Goal: Task Accomplishment & Management: Manage account settings

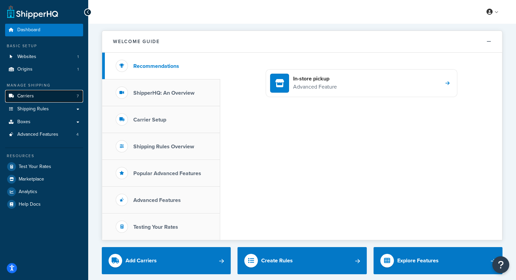
click at [34, 95] on link "Carriers 7" at bounding box center [44, 96] width 78 height 13
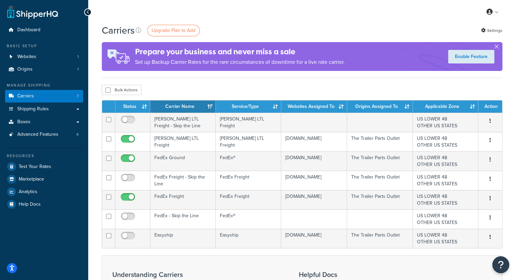
click at [496, 47] on button "button" at bounding box center [497, 48] width 2 height 2
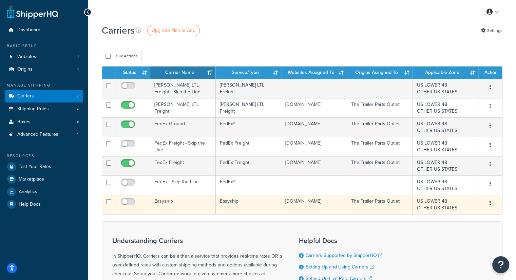
click at [160, 204] on td "Easyship" at bounding box center [182, 204] width 65 height 19
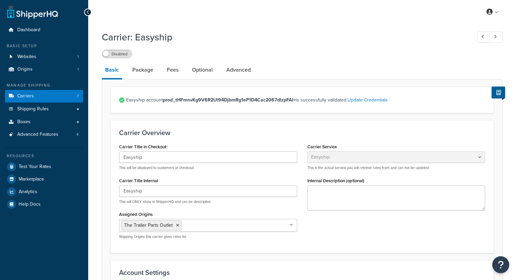
select select "easyship"
select select "sport_leisure"
click at [162, 163] on div "Easyship This will be displayed to customers at checkout" at bounding box center [208, 160] width 178 height 19
click at [165, 155] on input "Easyship" at bounding box center [208, 157] width 178 height 12
click at [48, 96] on link "Carriers 7" at bounding box center [44, 96] width 78 height 13
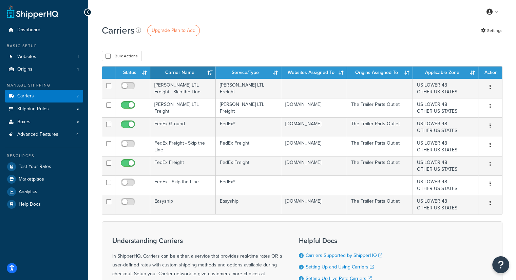
drag, startPoint x: 233, startPoint y: 29, endPoint x: 228, endPoint y: 29, distance: 4.4
click at [229, 29] on div "Carriers Upgrade Plan to Add Settings" at bounding box center [302, 30] width 401 height 13
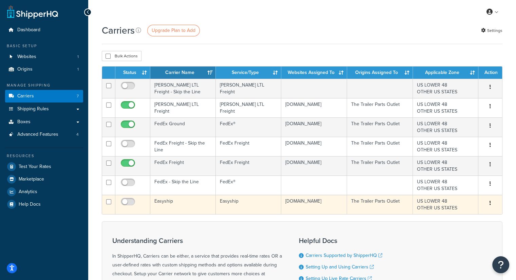
click at [496, 201] on div "Edit Delete" at bounding box center [490, 203] width 16 height 11
click at [489, 205] on button "button" at bounding box center [489, 203] width 9 height 11
click at [455, 228] on link "Delete" at bounding box center [463, 230] width 54 height 14
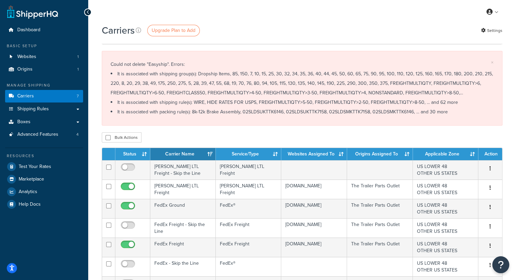
scroll to position [68, 0]
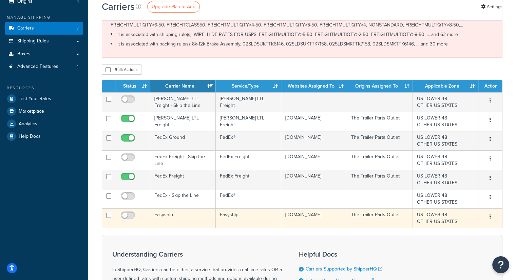
click at [490, 215] on icon "button" at bounding box center [489, 216] width 1 height 5
click at [441, 230] on icon at bounding box center [442, 229] width 5 height 5
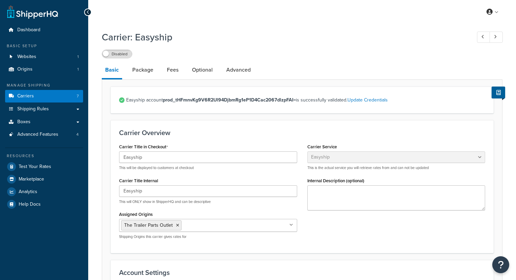
select select "easyship"
select select "sport_leisure"
click at [185, 154] on input "Easyship" at bounding box center [208, 157] width 178 height 12
click at [136, 74] on link "Package" at bounding box center [143, 70] width 28 height 16
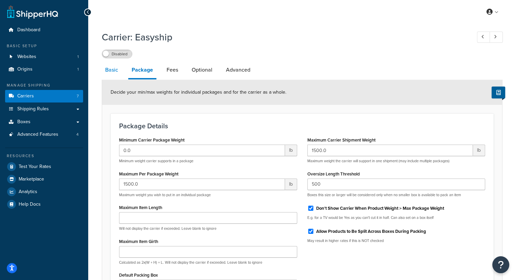
click at [113, 73] on link "Basic" at bounding box center [112, 70] width 20 height 16
select select "easyship"
select select "sport_leisure"
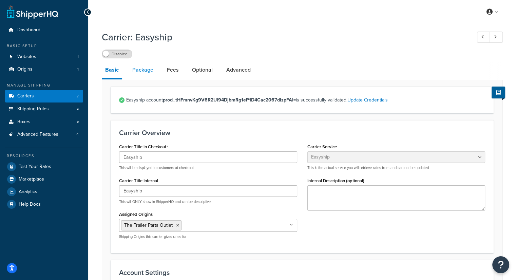
click at [143, 62] on link "Package" at bounding box center [143, 70] width 28 height 16
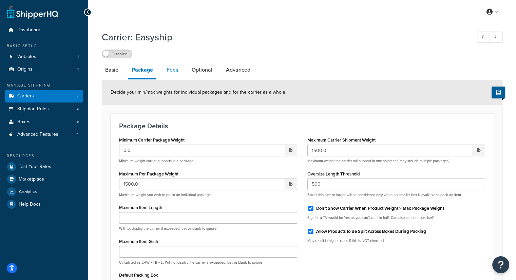
click at [168, 71] on link "Fees" at bounding box center [172, 70] width 18 height 16
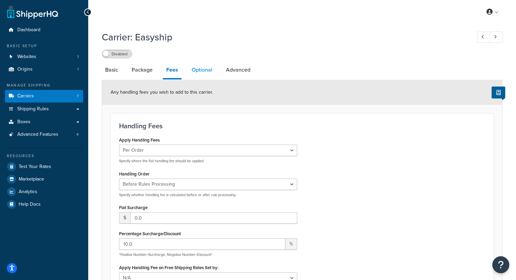
click at [199, 71] on link "Optional" at bounding box center [201, 70] width 27 height 16
select select "residential"
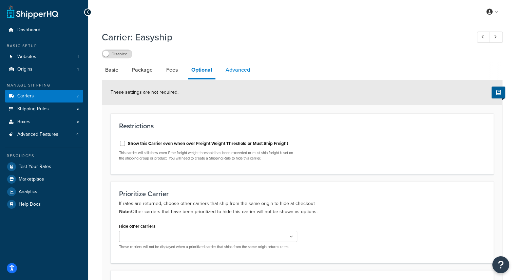
click at [240, 69] on link "Advanced" at bounding box center [237, 70] width 31 height 16
select select "false"
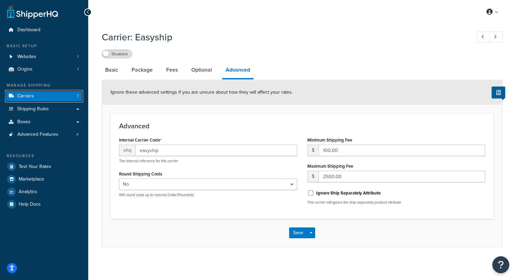
click at [33, 97] on span "Carriers" at bounding box center [25, 96] width 17 height 6
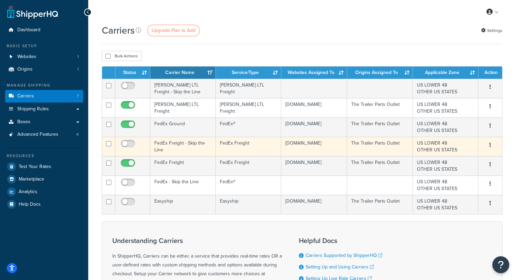
click at [490, 144] on button "button" at bounding box center [489, 145] width 9 height 11
click at [445, 173] on link "Delete" at bounding box center [463, 172] width 54 height 14
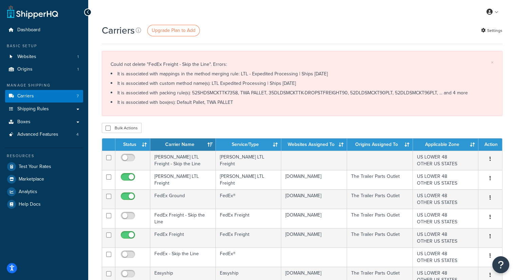
click at [245, 75] on li "It is associated with mappings in the method merging rule: LTL - Expedited Proc…" at bounding box center [302, 73] width 383 height 9
drag, startPoint x: 234, startPoint y: 71, endPoint x: 281, endPoint y: 72, distance: 47.5
click at [281, 72] on li "It is associated with mappings in the method merging rule: LTL - Expedited Proc…" at bounding box center [302, 73] width 383 height 9
drag, startPoint x: 285, startPoint y: 71, endPoint x: 285, endPoint y: 79, distance: 7.8
click at [285, 72] on li "It is associated with mappings in the method merging rule: LTL - Expedited Proc…" at bounding box center [302, 73] width 383 height 9
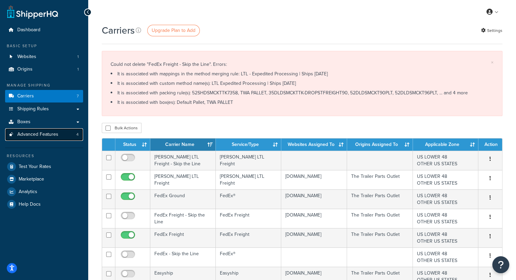
click at [32, 133] on span "Advanced Features" at bounding box center [37, 135] width 41 height 6
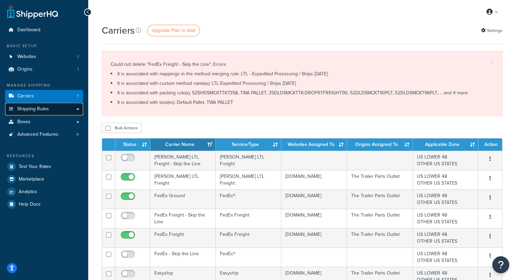
click at [41, 110] on span "Shipping Rules" at bounding box center [33, 109] width 32 height 6
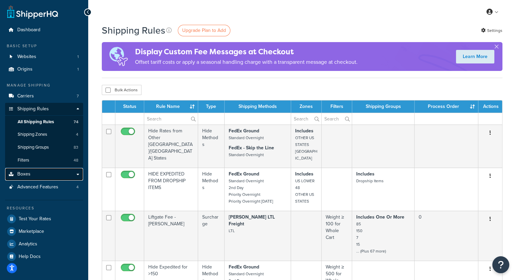
click at [23, 175] on span "Boxes" at bounding box center [23, 174] width 13 height 6
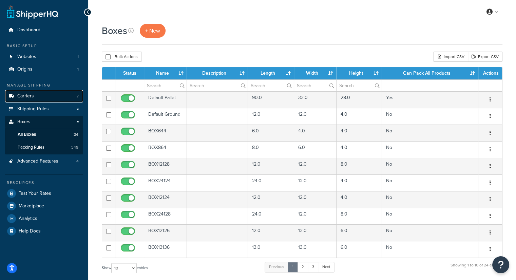
click at [45, 98] on link "Carriers 7" at bounding box center [44, 96] width 78 height 13
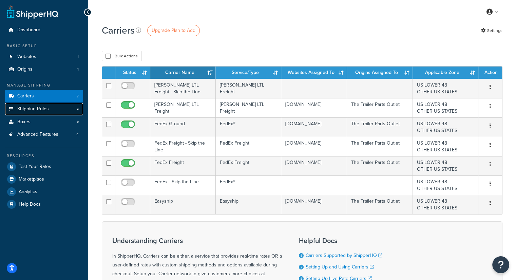
click at [42, 110] on span "Shipping Rules" at bounding box center [33, 109] width 32 height 6
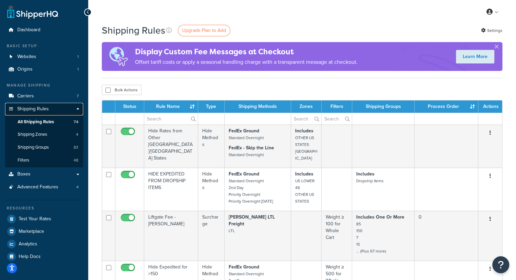
click at [48, 114] on link "Shipping Rules" at bounding box center [44, 109] width 78 height 13
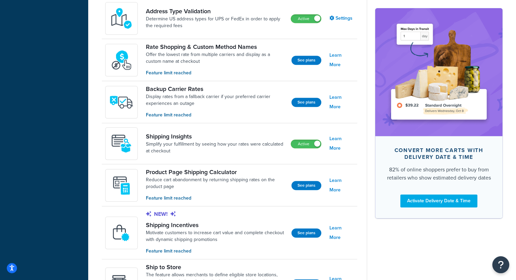
scroll to position [373, 0]
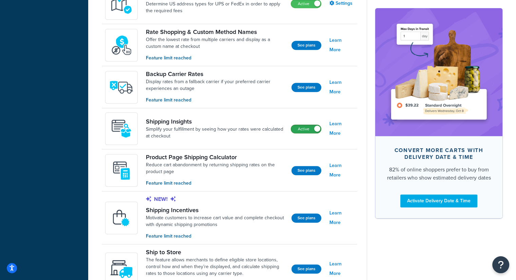
click at [302, 128] on label "Active" at bounding box center [306, 129] width 30 height 8
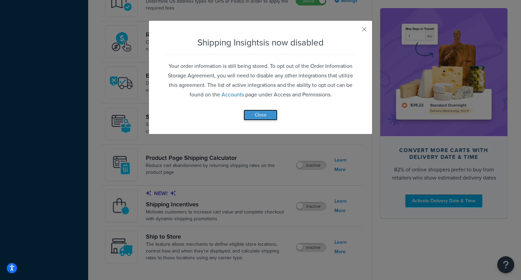
click at [261, 113] on button "Close" at bounding box center [261, 115] width 34 height 11
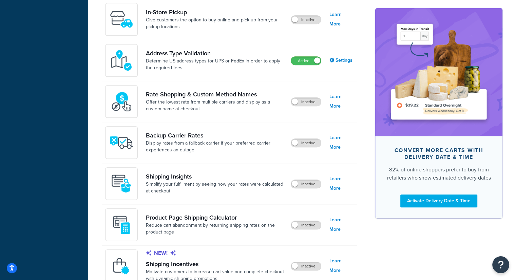
scroll to position [305, 0]
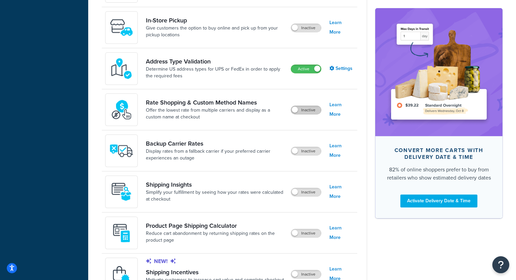
click at [307, 109] on label "Inactive" at bounding box center [306, 110] width 30 height 8
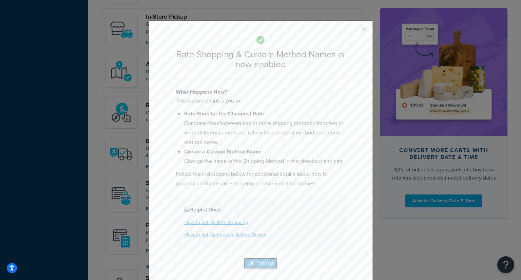
click at [259, 263] on button "Ok, Thanks!" at bounding box center [261, 263] width 34 height 11
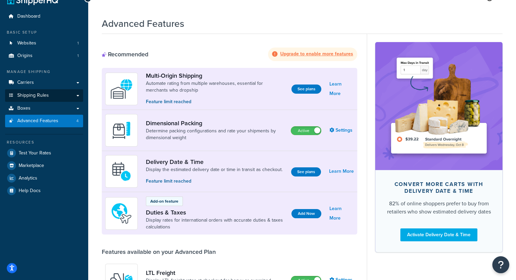
scroll to position [0, 0]
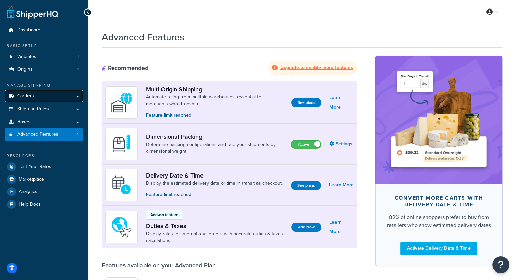
click at [49, 98] on link "Carriers" at bounding box center [44, 96] width 78 height 13
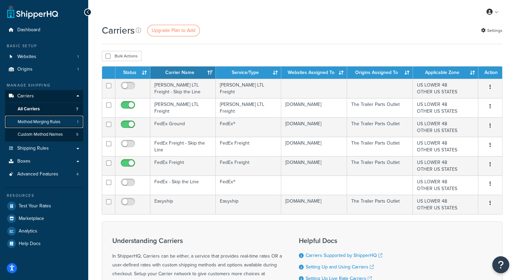
click at [45, 121] on span "Method Merging Rules" at bounding box center [39, 122] width 43 height 6
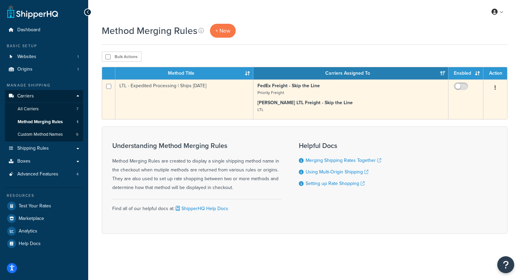
click at [495, 86] on icon "button" at bounding box center [495, 87] width 1 height 5
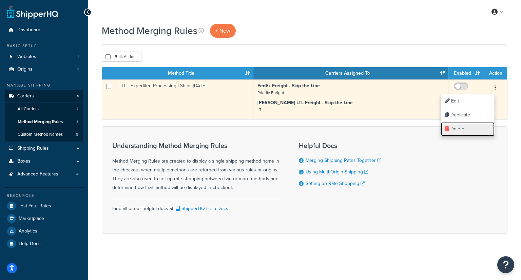
click at [450, 129] on link "Delete" at bounding box center [468, 129] width 54 height 14
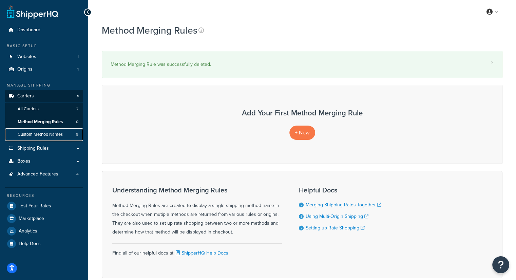
click at [42, 134] on span "Custom Method Names" at bounding box center [40, 135] width 45 height 6
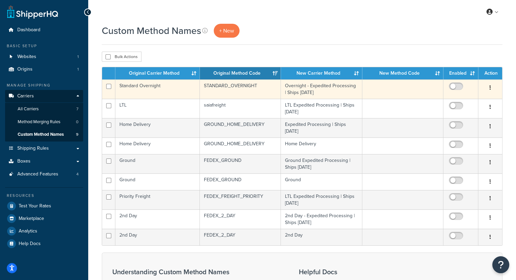
click at [488, 85] on button "button" at bounding box center [489, 87] width 9 height 11
click at [446, 130] on link "Delete" at bounding box center [463, 129] width 54 height 14
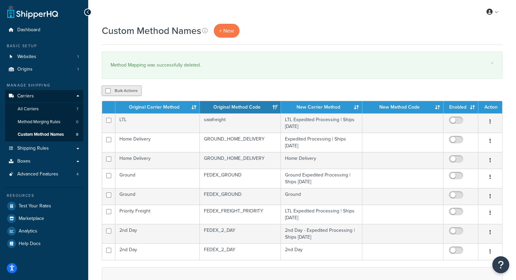
click at [108, 88] on button "Bulk Actions" at bounding box center [122, 90] width 40 height 10
checkbox input "true"
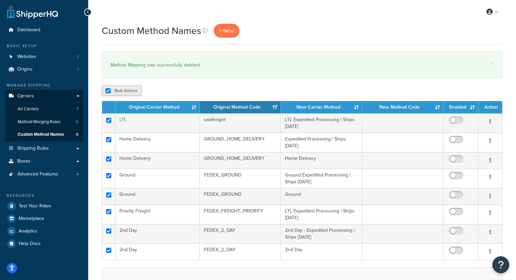
checkbox input "true"
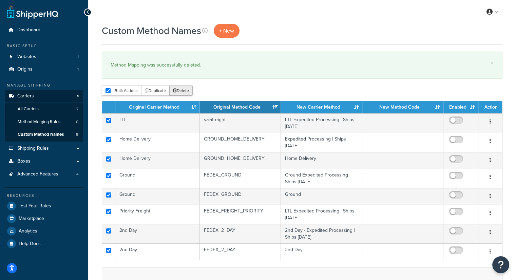
click at [178, 90] on button "Delete" at bounding box center [180, 90] width 23 height 10
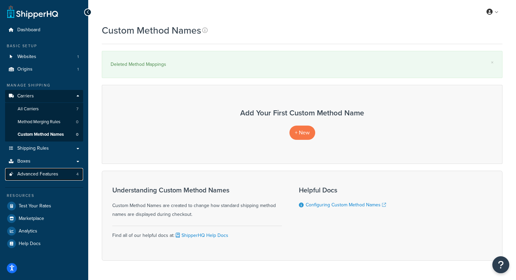
click at [41, 175] on span "Advanced Features" at bounding box center [37, 174] width 41 height 6
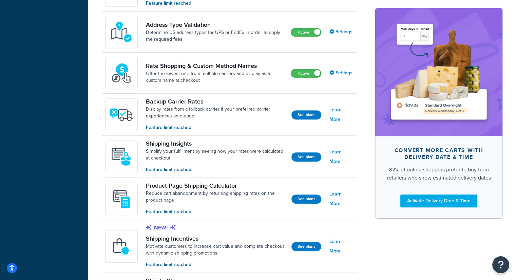
scroll to position [305, 0]
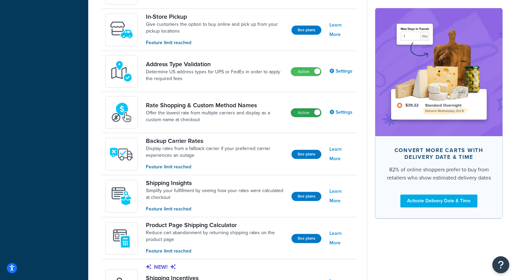
click at [310, 111] on label "Active" at bounding box center [306, 113] width 30 height 8
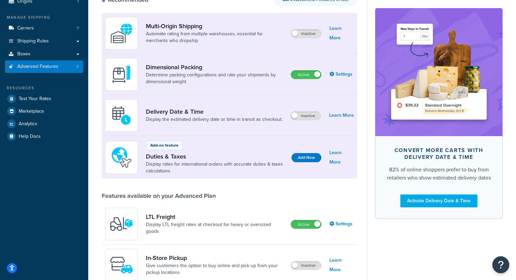
scroll to position [0, 0]
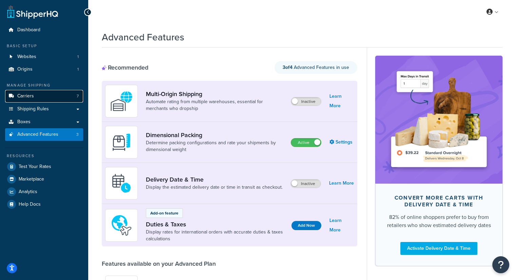
click at [54, 98] on link "Carriers 7" at bounding box center [44, 96] width 78 height 13
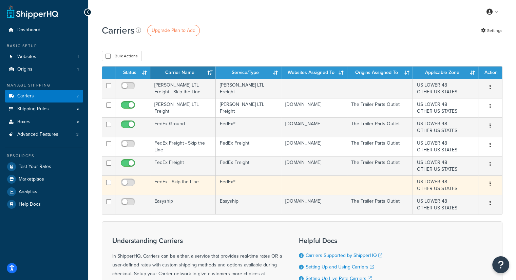
click at [491, 184] on button "button" at bounding box center [489, 183] width 9 height 11
click at [449, 211] on link "Delete" at bounding box center [463, 211] width 54 height 14
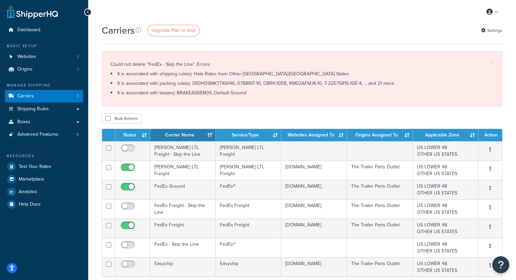
click at [190, 64] on div "Could not delete "FedEx - Skip the Line". Errors: It is associated with shippin…" at bounding box center [302, 79] width 383 height 38
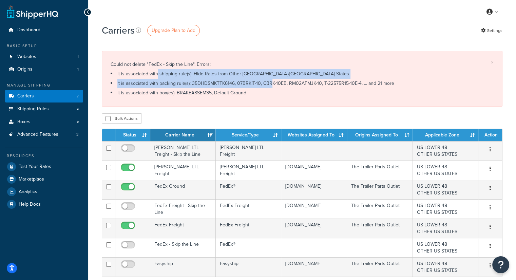
drag, startPoint x: 151, startPoint y: 78, endPoint x: 264, endPoint y: 81, distance: 112.3
click at [264, 81] on div "Could not delete "FedEx - Skip the Line". Errors: It is associated with shippin…" at bounding box center [302, 79] width 383 height 38
click at [264, 82] on li "It is associated with packing rule(s): 35DHDSMKTTK6146, 07BRKIT-10, CBRK-10EB, …" at bounding box center [302, 83] width 383 height 9
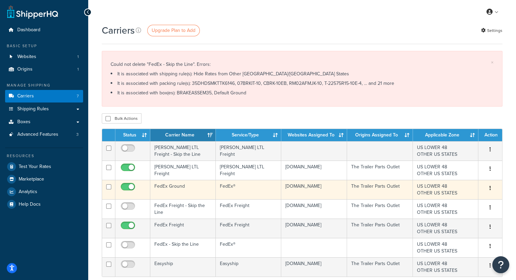
scroll to position [68, 0]
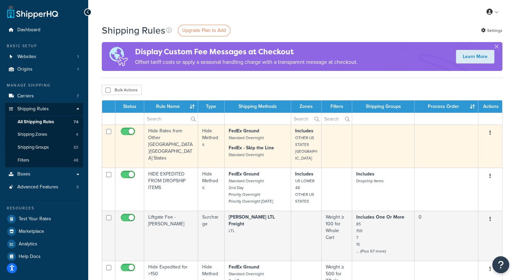
click at [169, 141] on td "Hide Rates from Other [GEOGRAPHIC_DATA]/[GEOGRAPHIC_DATA] States" at bounding box center [171, 145] width 54 height 43
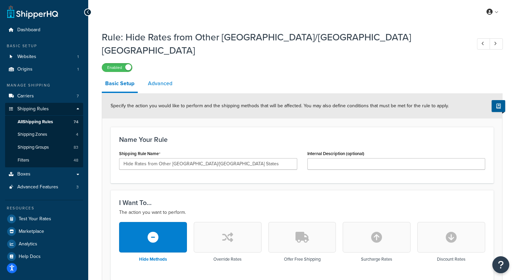
click at [153, 75] on link "Advanced" at bounding box center [159, 83] width 31 height 16
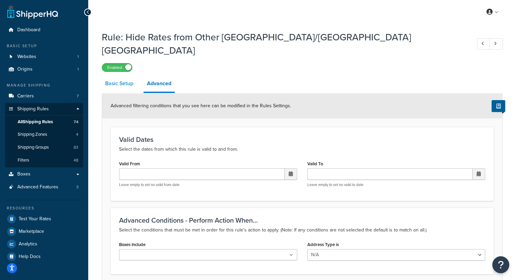
click at [126, 75] on link "Basic Setup" at bounding box center [119, 83] width 35 height 16
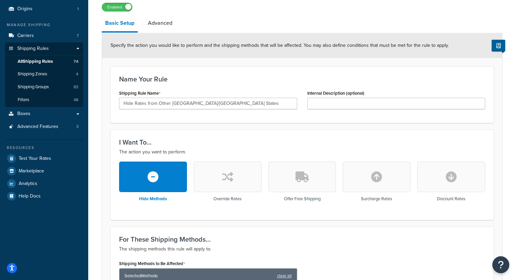
scroll to position [34, 0]
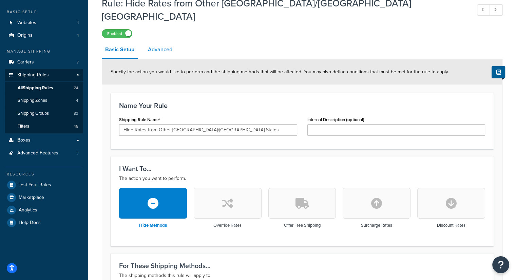
click at [163, 41] on link "Advanced" at bounding box center [159, 49] width 31 height 16
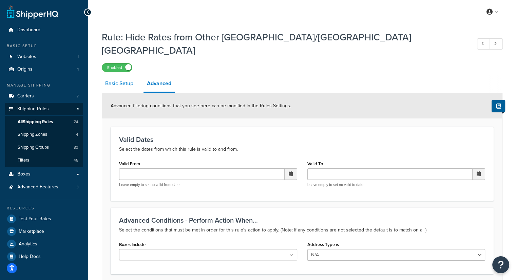
click at [118, 75] on link "Basic Setup" at bounding box center [119, 83] width 35 height 16
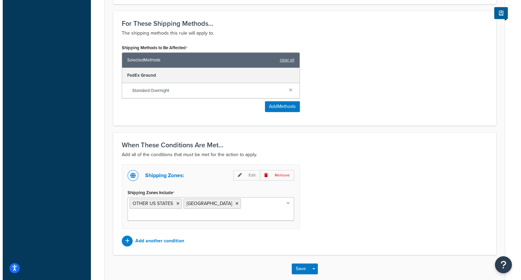
scroll to position [288, 0]
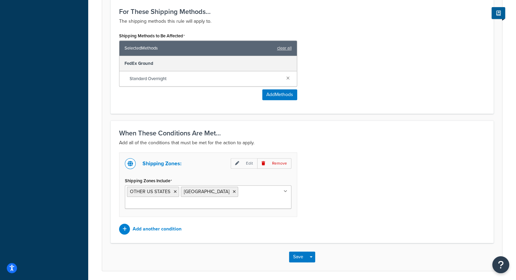
click at [222, 57] on div "FedEx Ground" at bounding box center [207, 63] width 177 height 15
drag, startPoint x: 220, startPoint y: 58, endPoint x: 275, endPoint y: 74, distance: 57.0
click at [225, 71] on div "Standard Overnight" at bounding box center [207, 78] width 177 height 15
click at [274, 89] on button "Add Methods" at bounding box center [279, 94] width 35 height 11
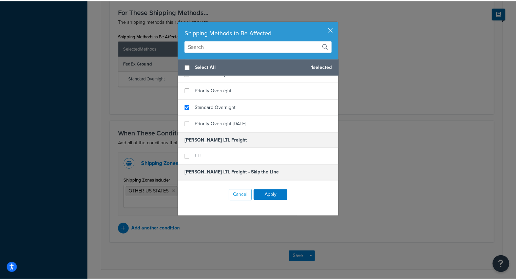
scroll to position [219, 0]
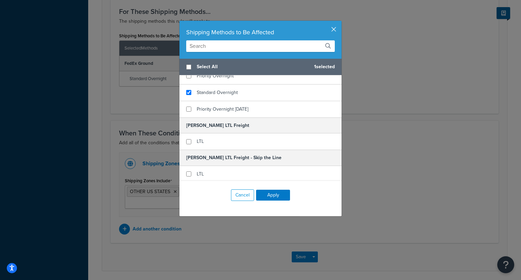
click at [340, 22] on button "button" at bounding box center [341, 22] width 2 height 2
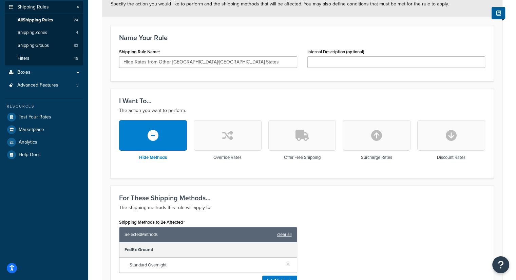
scroll to position [34, 0]
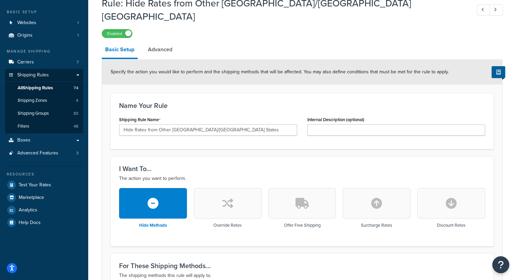
click at [151, 25] on div "Rule: Hide Rates from Other US/[GEOGRAPHIC_DATA] States Enabled Basic Setup Adv…" at bounding box center [302, 259] width 401 height 532
click at [59, 87] on link "All Shipping Rules 74" at bounding box center [44, 88] width 78 height 13
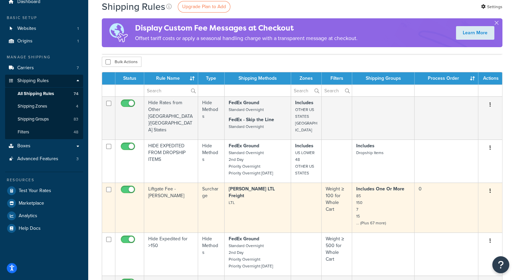
scroll to position [34, 0]
